Goal: Navigation & Orientation: Find specific page/section

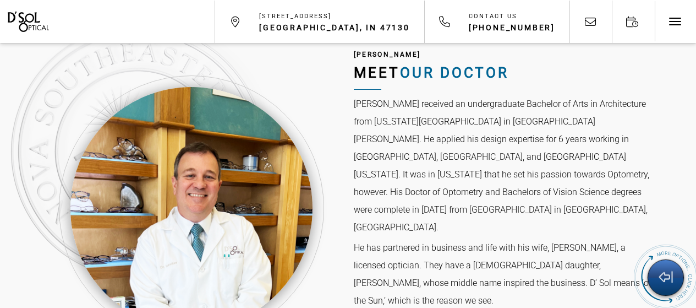
scroll to position [3481, 0]
